Goal: Register for event/course

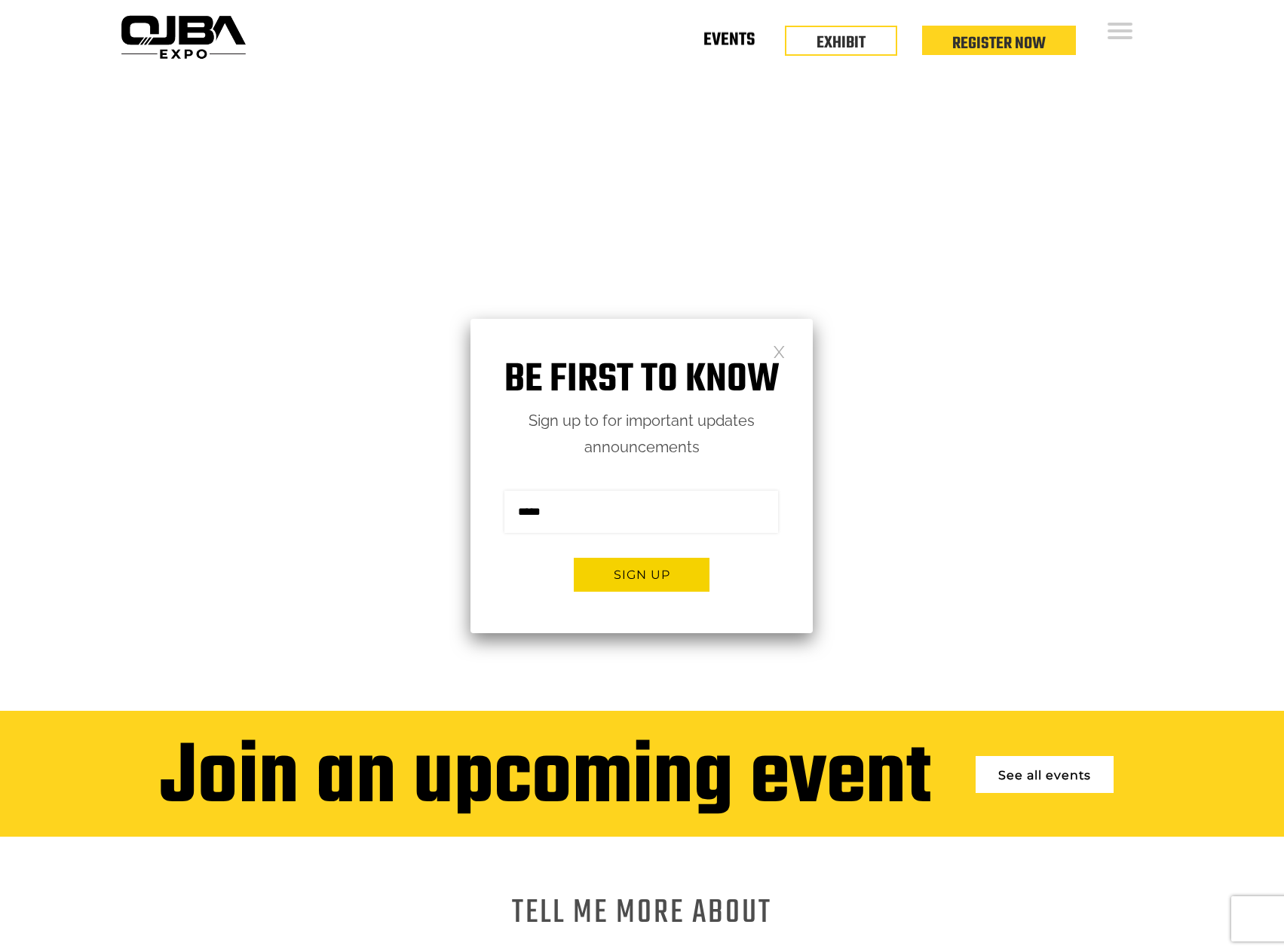
click at [740, 40] on link "Events" at bounding box center [729, 42] width 51 height 5
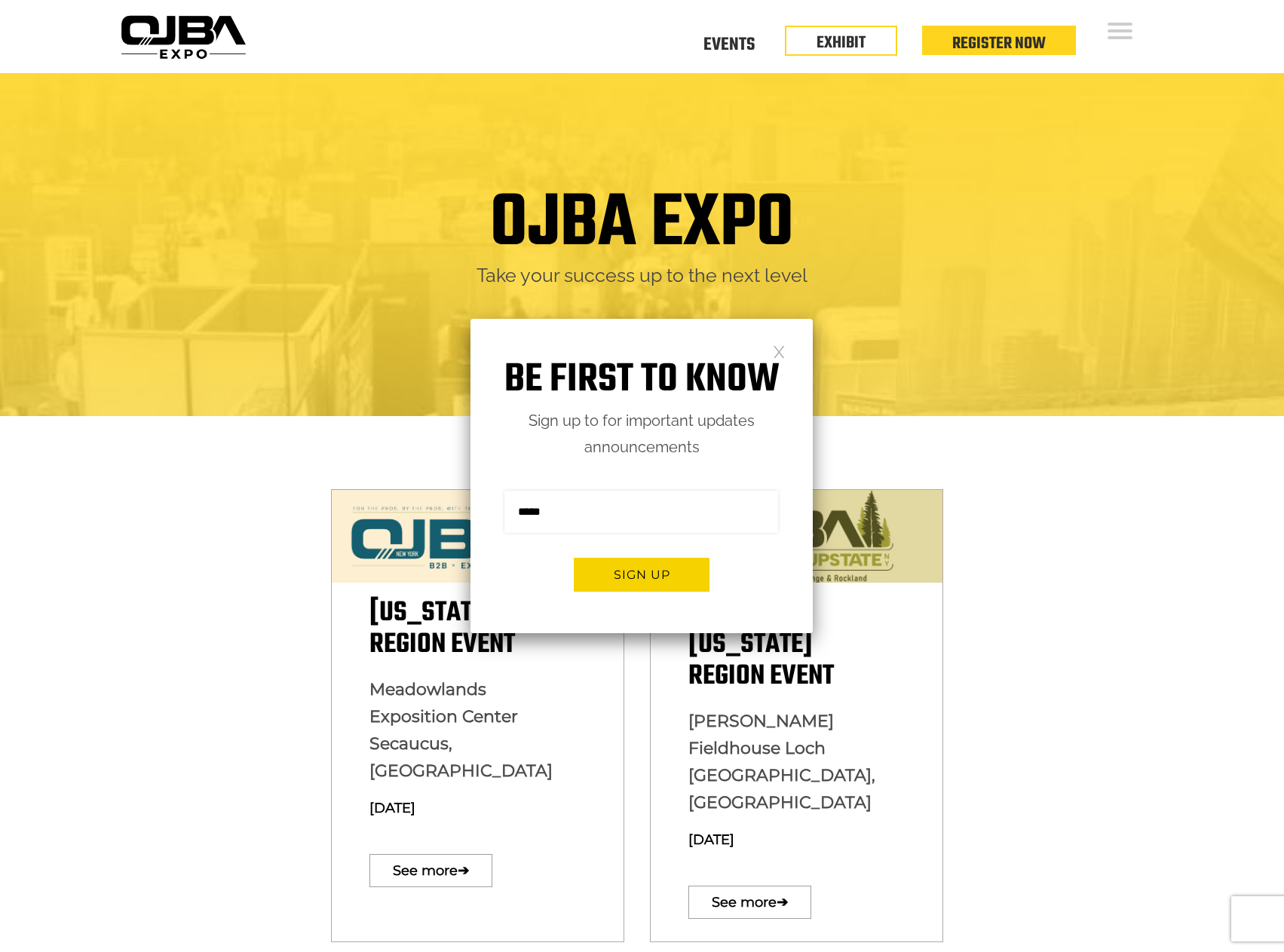
click at [778, 349] on link at bounding box center [778, 351] width 13 height 13
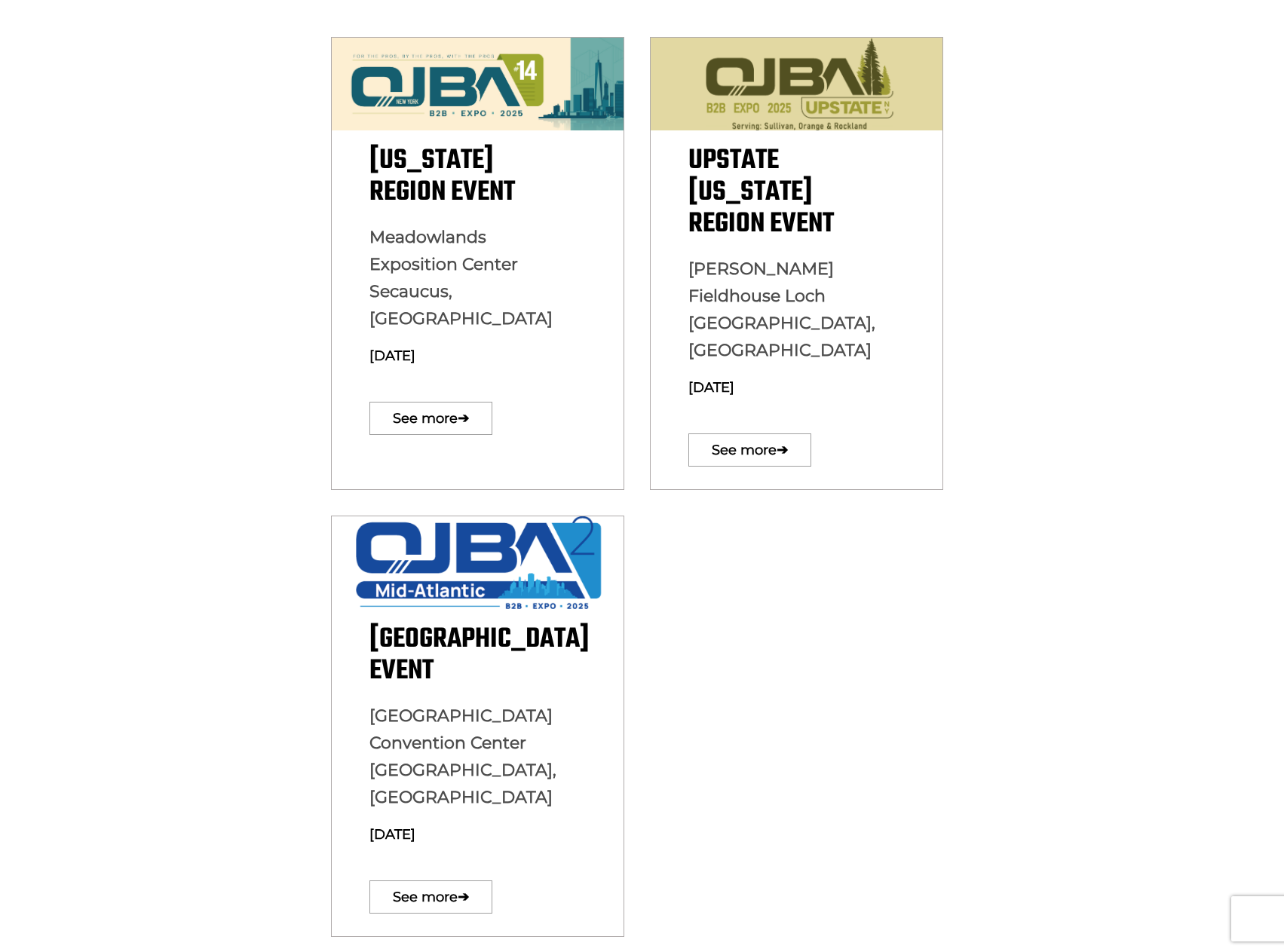
scroll to position [377, 0]
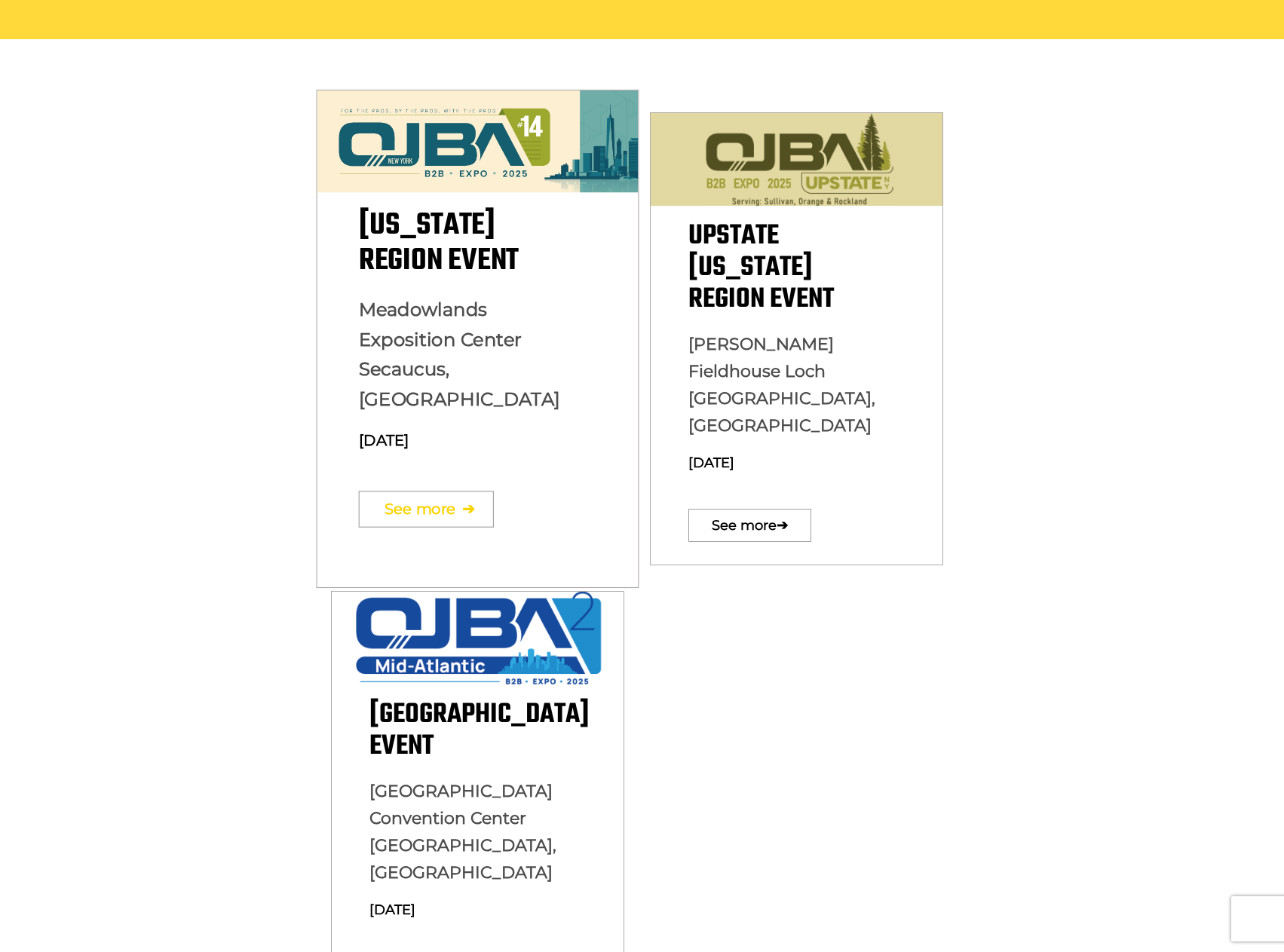
click at [436, 491] on link "See more ➔" at bounding box center [425, 509] width 135 height 36
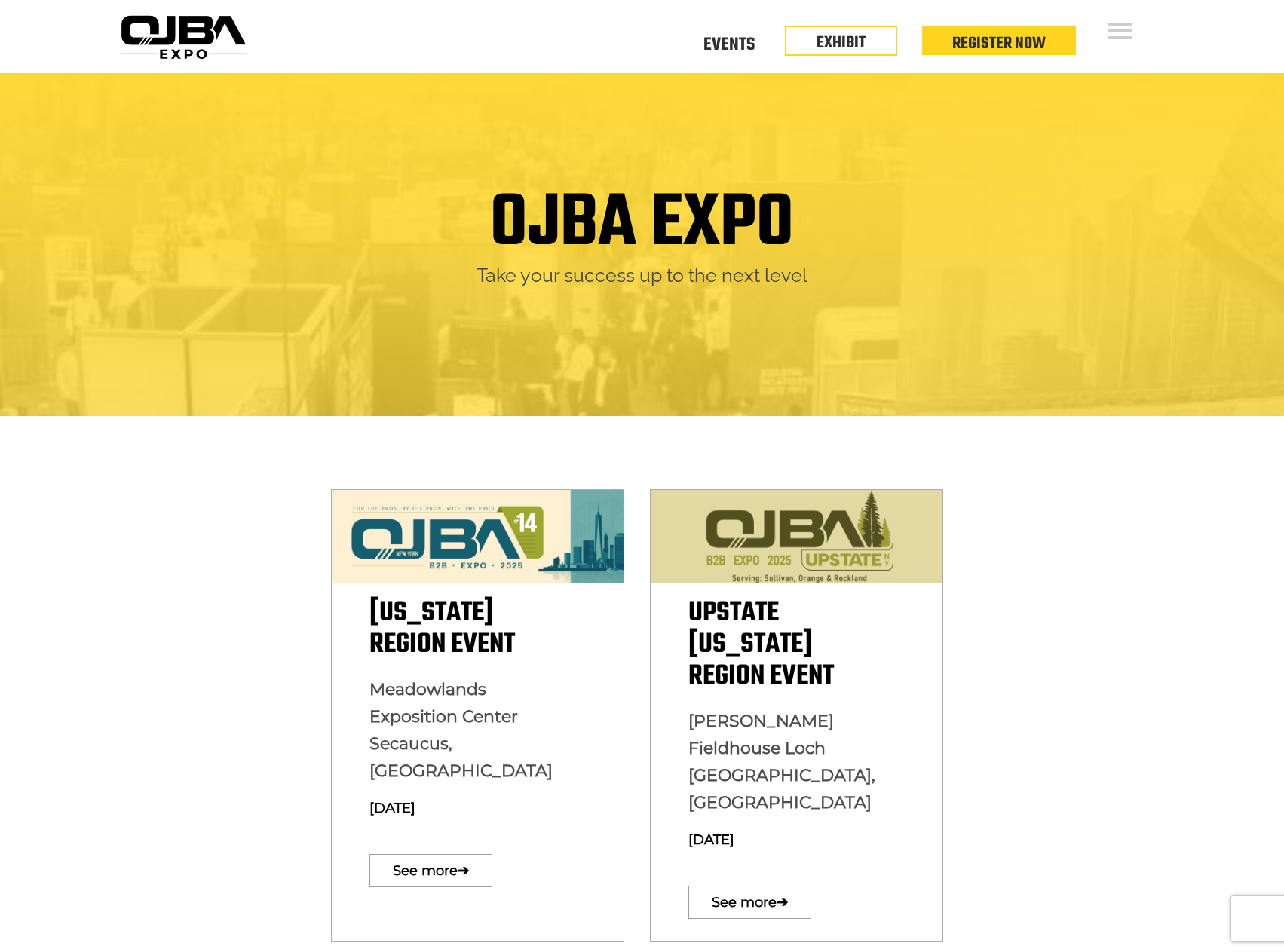
scroll to position [377, 0]
